Goal: Information Seeking & Learning: Learn about a topic

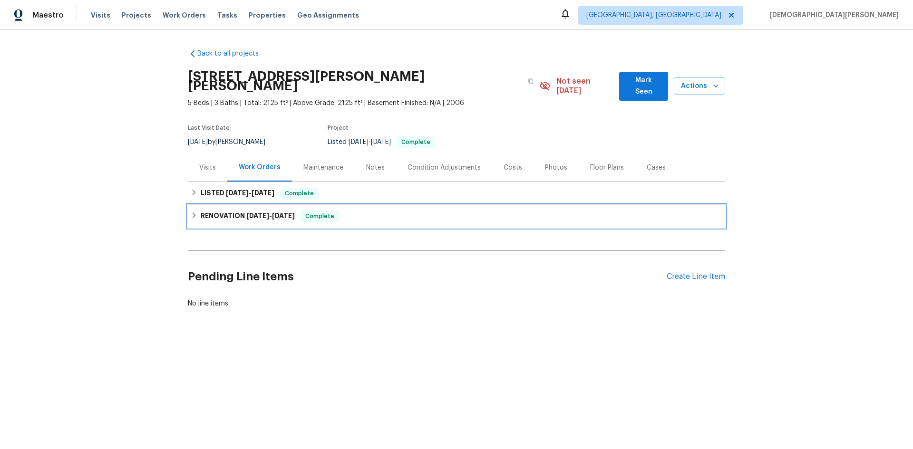
click at [231, 211] on h6 "RENOVATION [DATE] - [DATE]" at bounding box center [248, 216] width 94 height 11
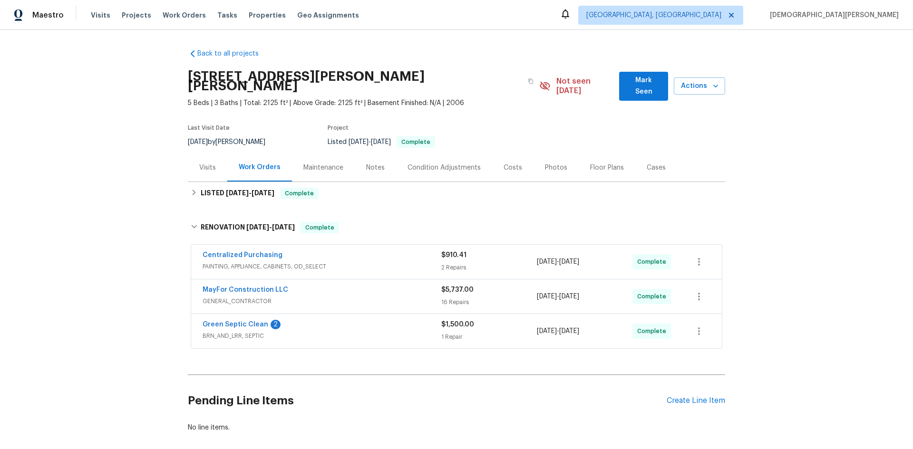
click at [286, 331] on span "BRN_AND_LRR, SEPTIC" at bounding box center [322, 336] width 239 height 10
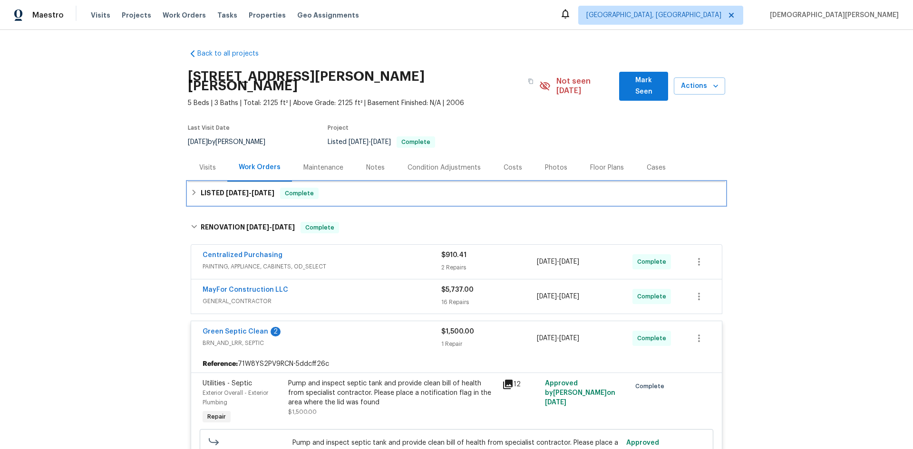
click at [254, 189] on h6 "LISTED 9/13/25 - 9/15/25" at bounding box center [238, 193] width 74 height 11
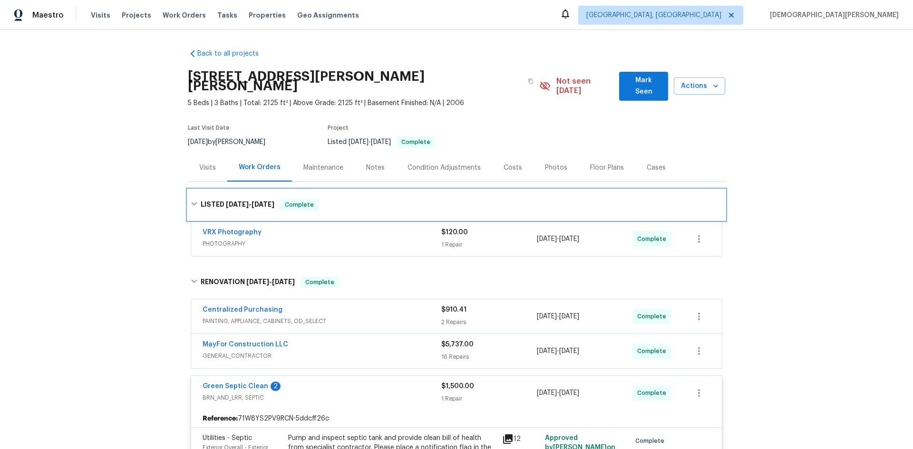
scroll to position [48, 0]
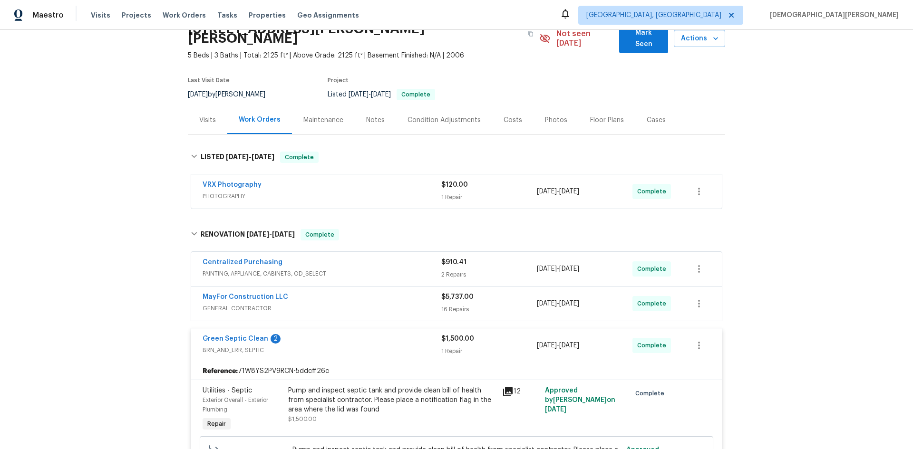
click at [304, 292] on div "MayFor Construction LLC" at bounding box center [322, 297] width 239 height 11
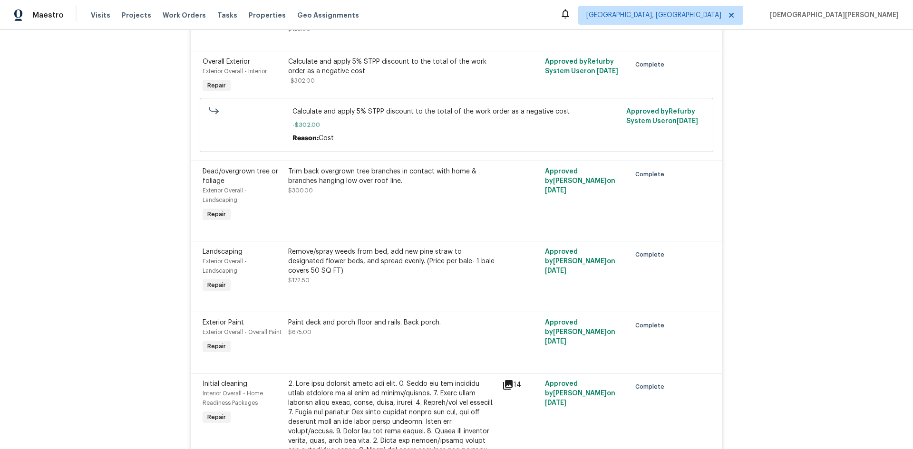
scroll to position [571, 0]
